Goal: Navigation & Orientation: Find specific page/section

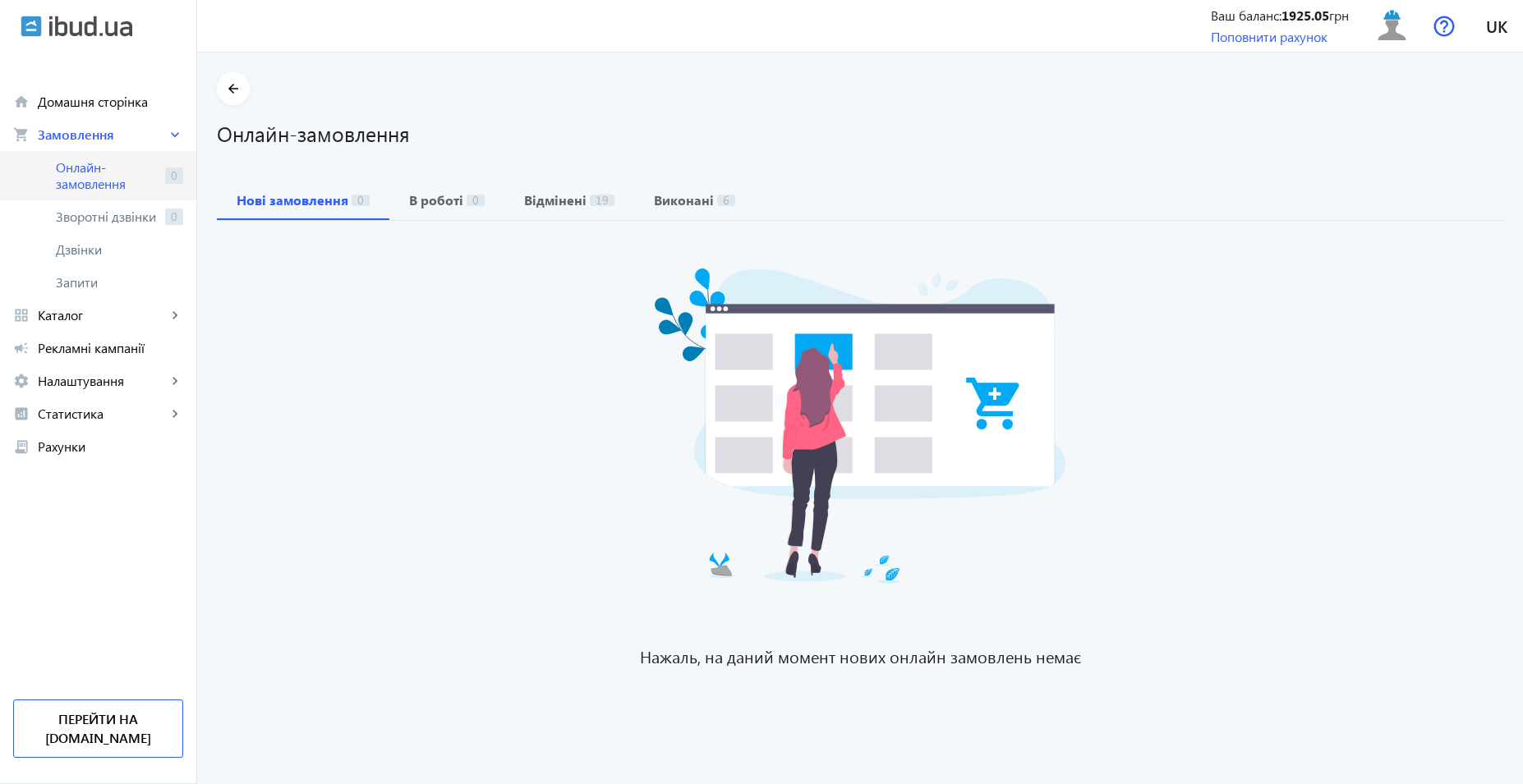
click at [95, 170] on span "Онлайн-замовлення" at bounding box center [107, 176] width 103 height 33
click at [112, 181] on span "Онлайн-замовлення" at bounding box center [107, 176] width 103 height 33
click at [70, 324] on link "grid_view Каталог keyboard_arrow_right" at bounding box center [98, 316] width 197 height 33
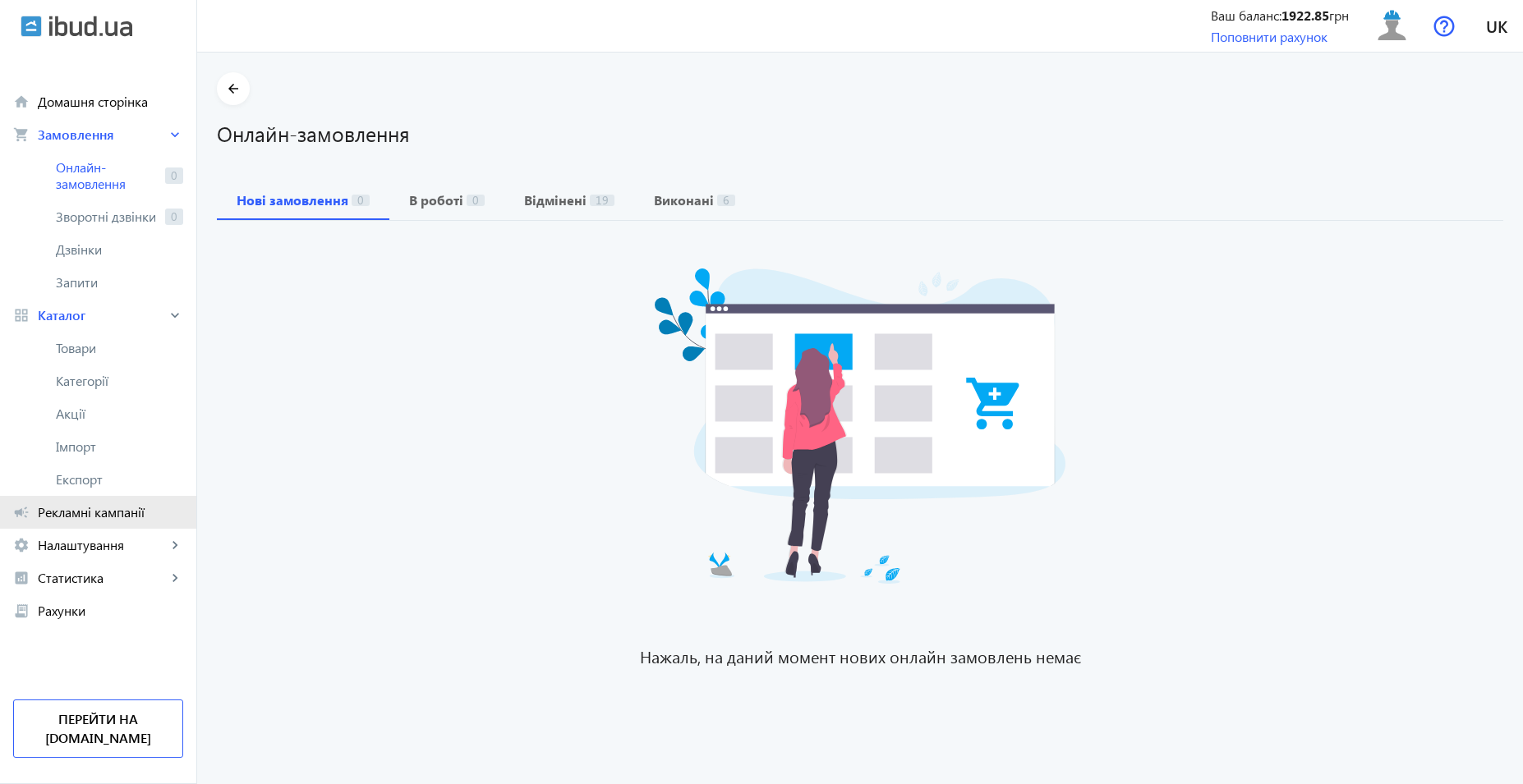
click at [99, 501] on link "campaign Рекламні кампанії" at bounding box center [98, 512] width 197 height 33
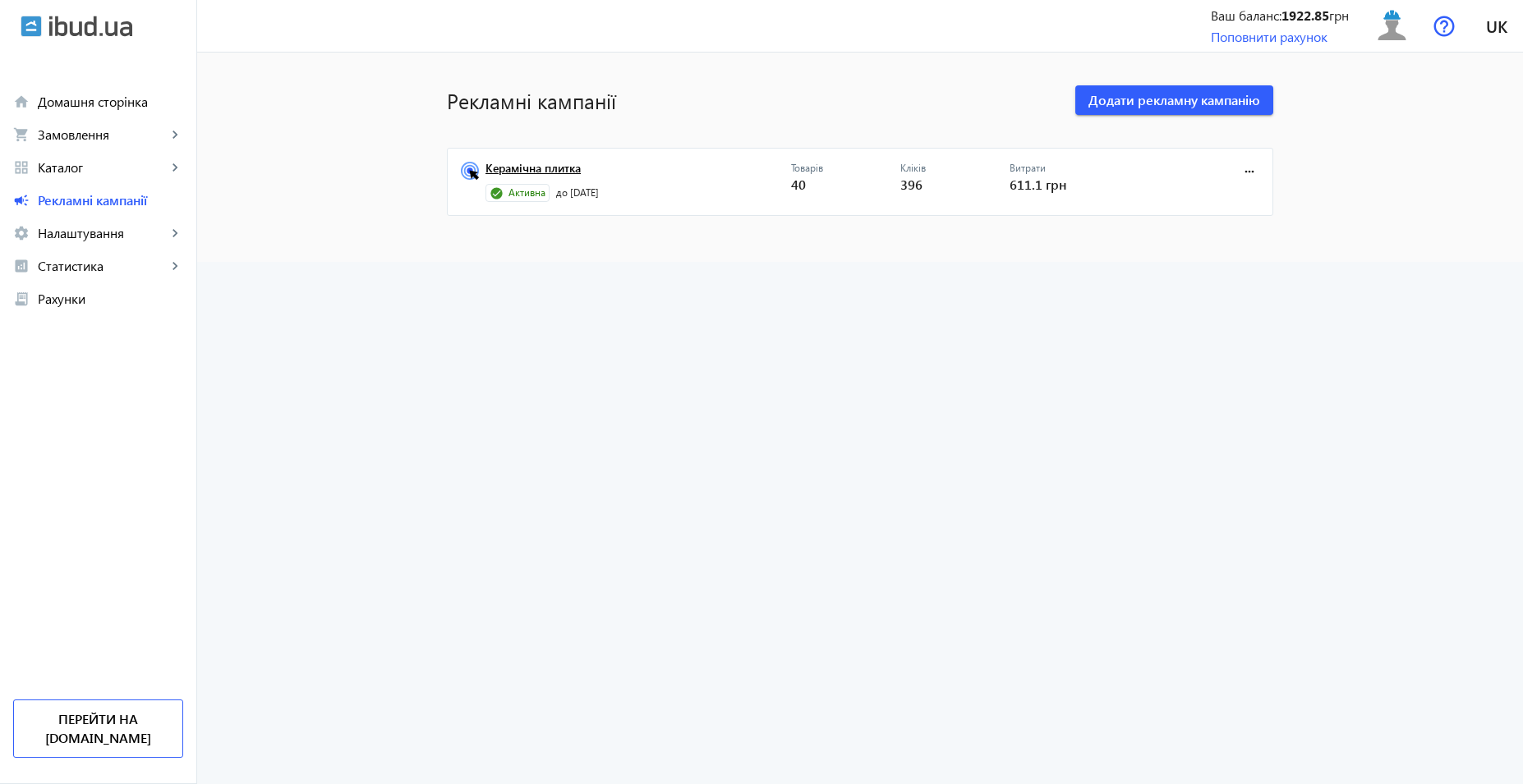
click at [568, 170] on link "Керамічна плитка" at bounding box center [638, 173] width 305 height 23
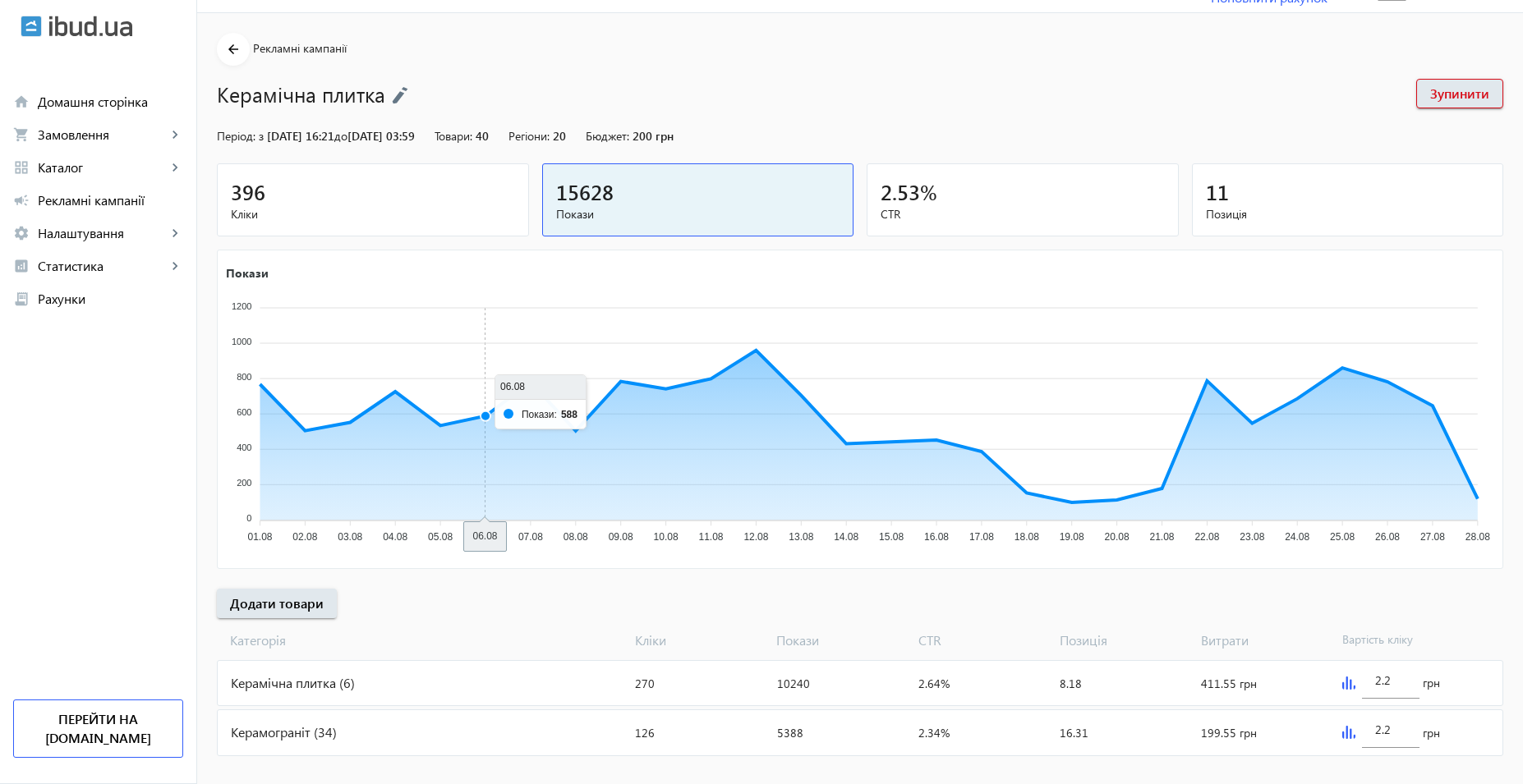
scroll to position [61, 0]
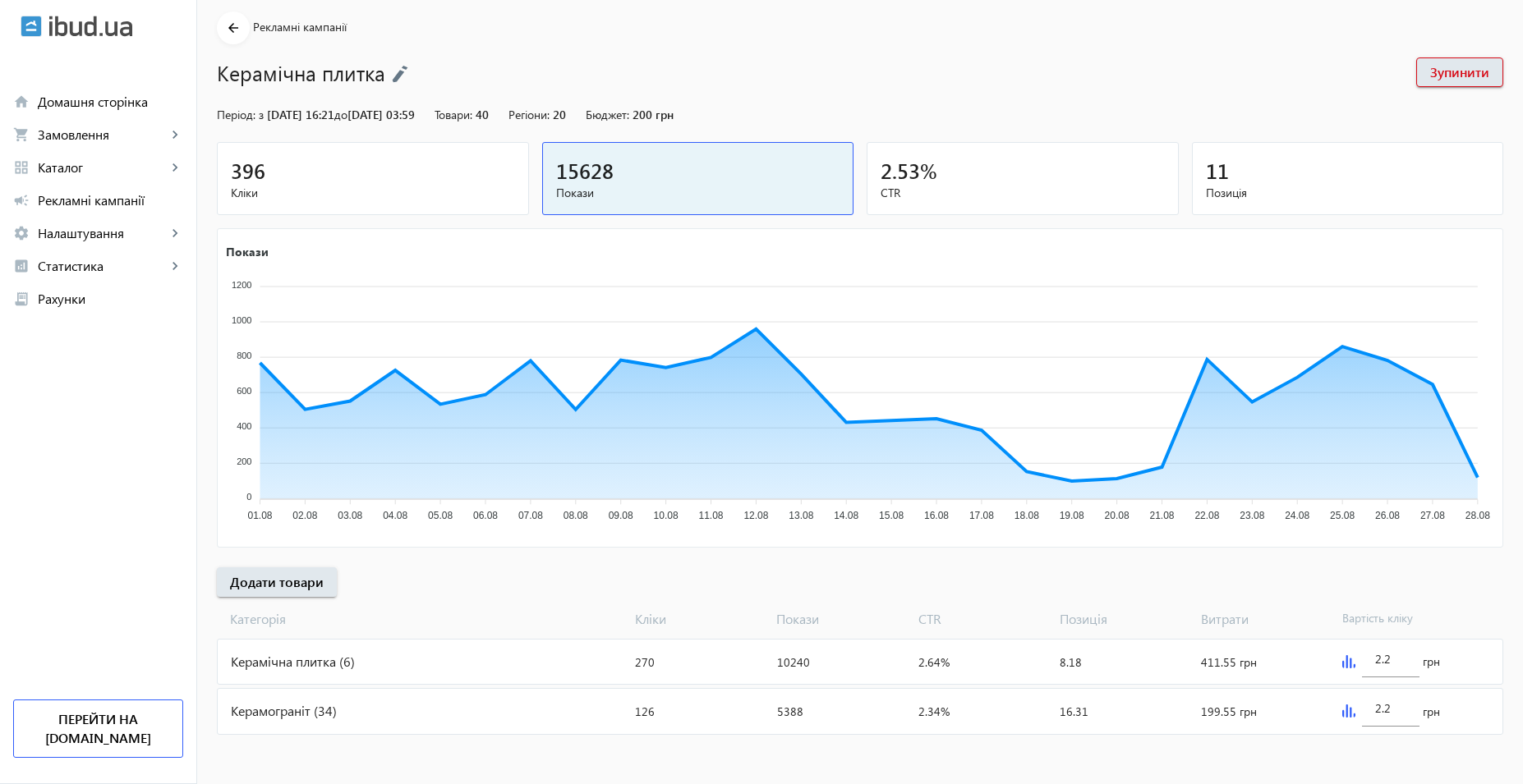
click at [418, 713] on div "Керамограніт (34)" at bounding box center [424, 711] width 411 height 44
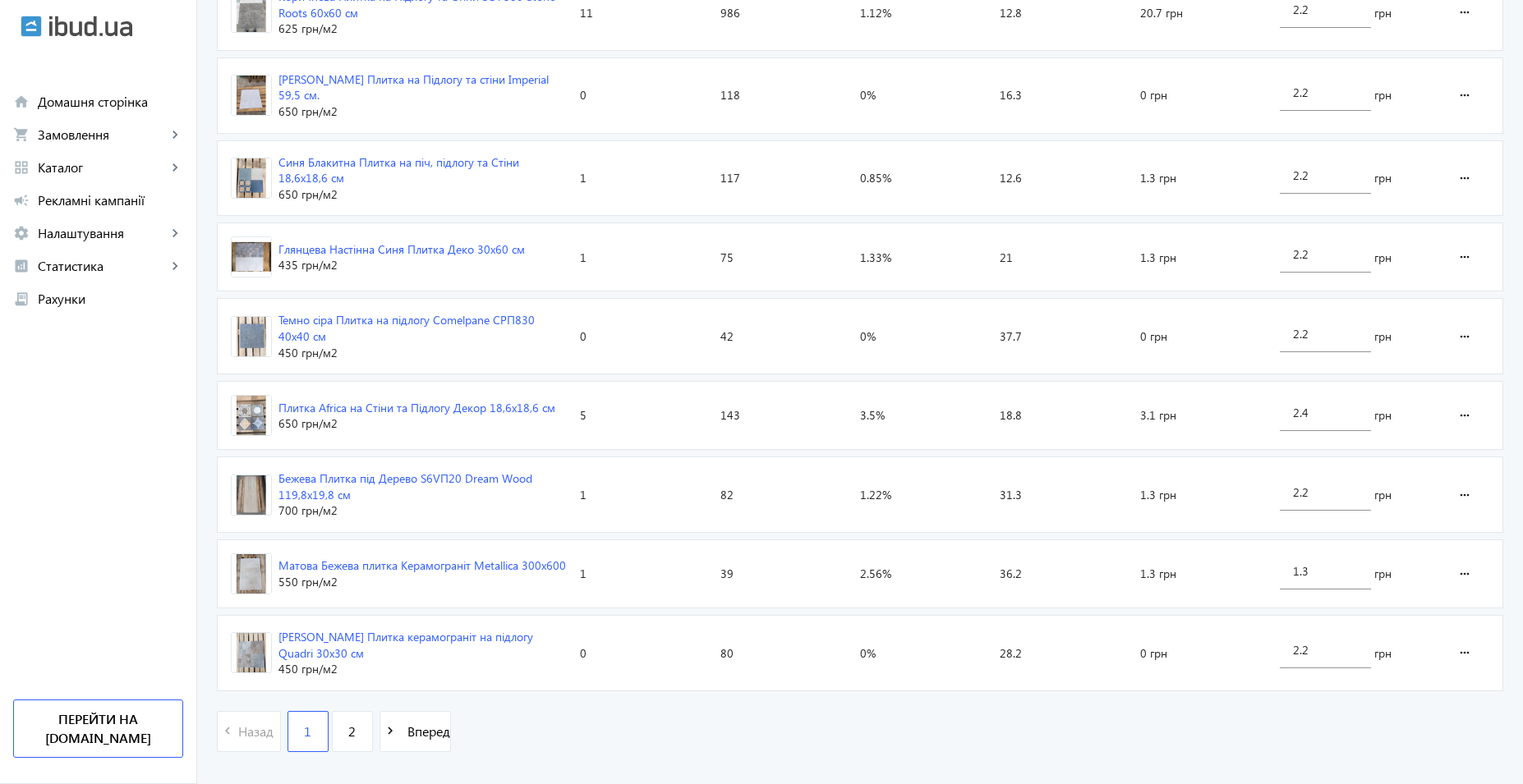
scroll to position [2359, 0]
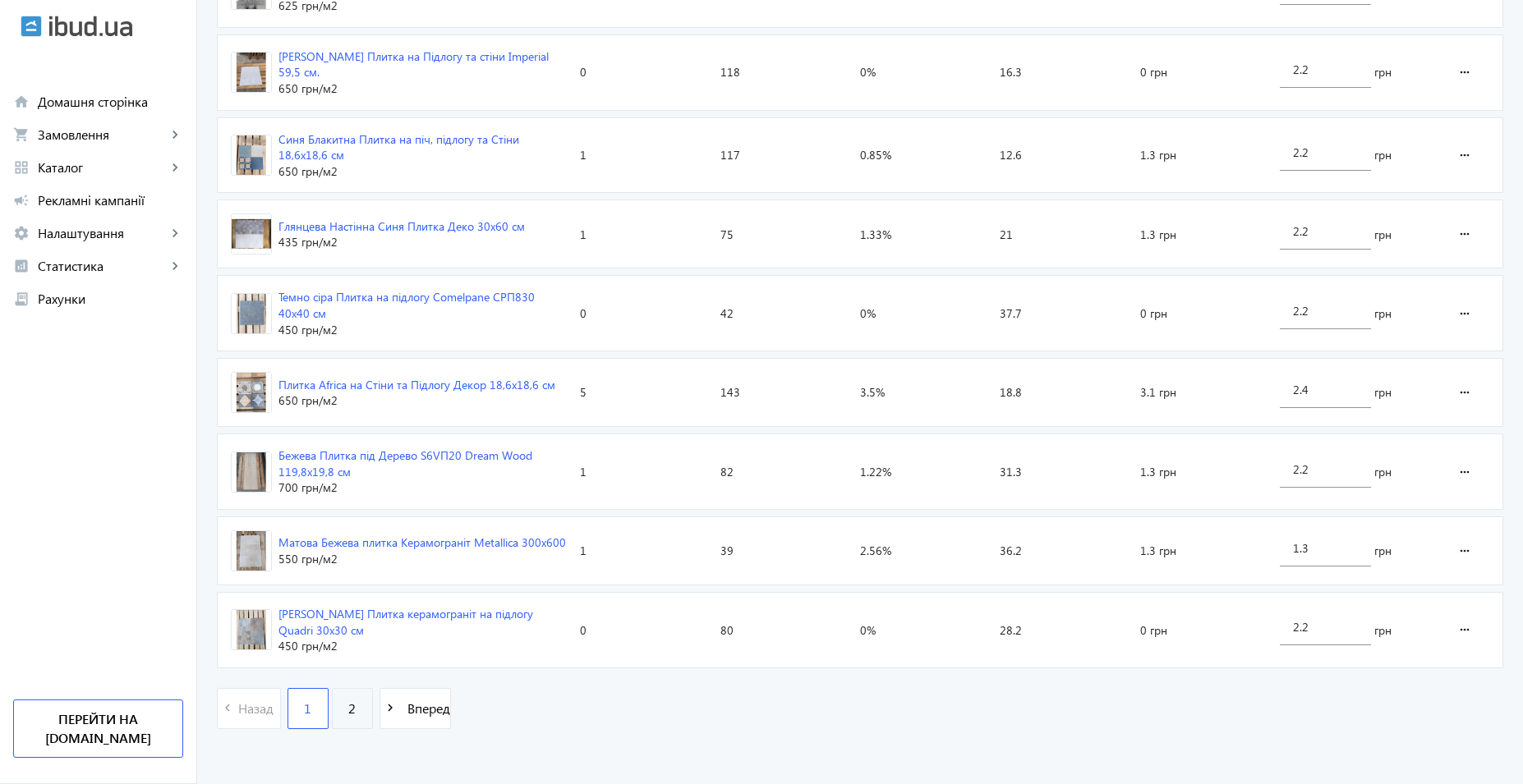
click at [348, 699] on link "2" at bounding box center [352, 709] width 41 height 41
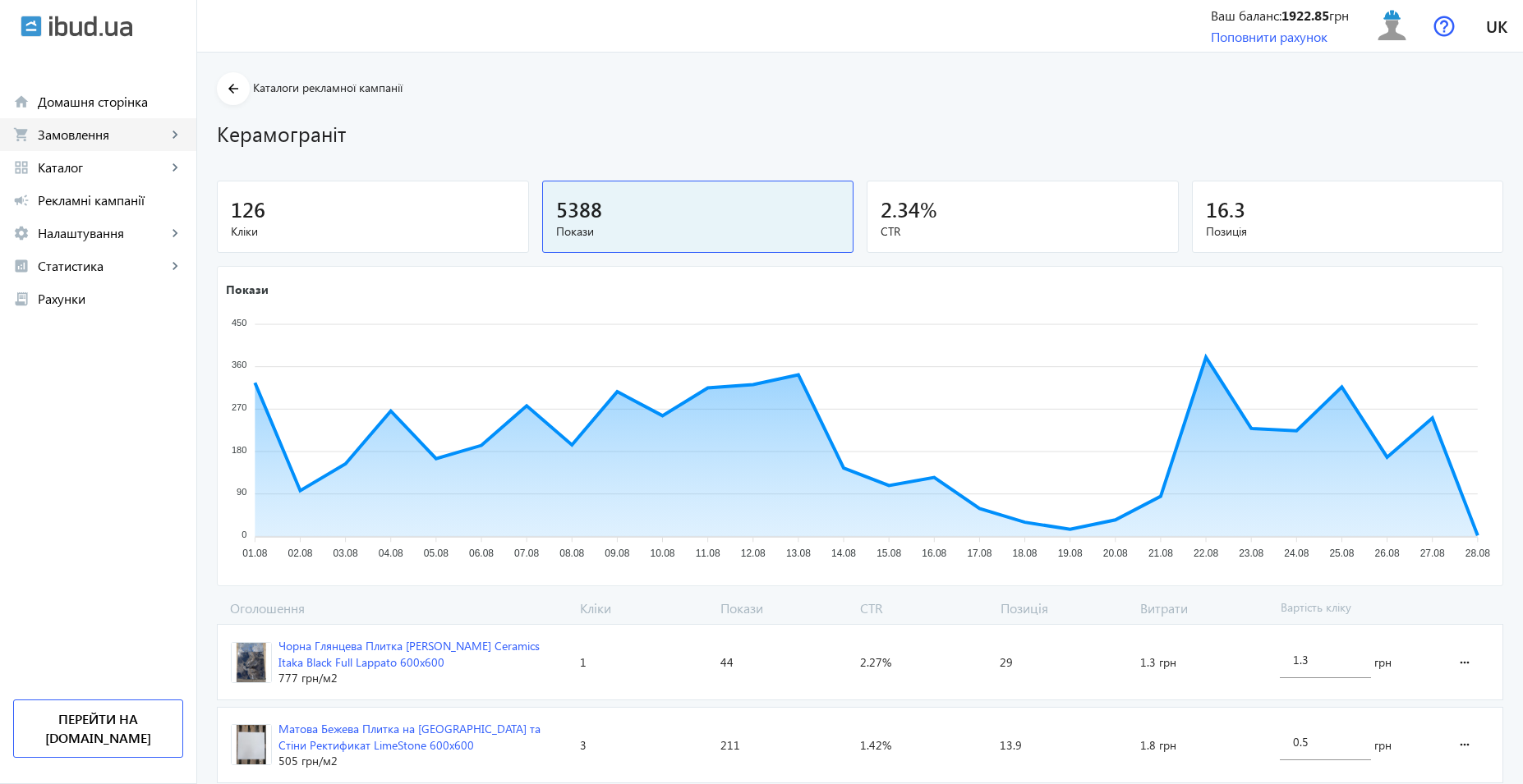
click at [93, 132] on span "Замовлення" at bounding box center [103, 134] width 129 height 17
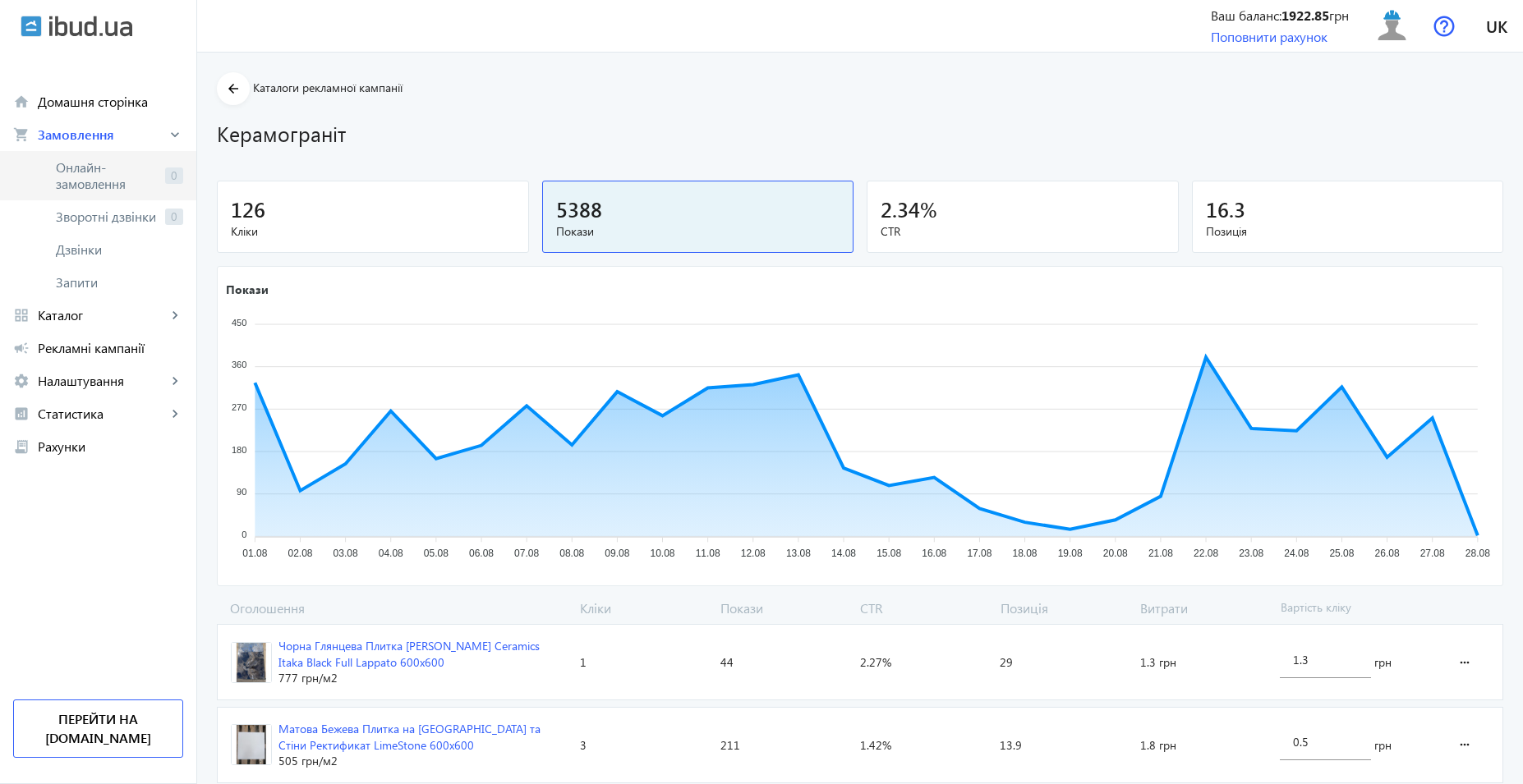
click at [111, 176] on span "Онлайн-замовлення" at bounding box center [107, 176] width 103 height 33
